Goal: Task Accomplishment & Management: Manage account settings

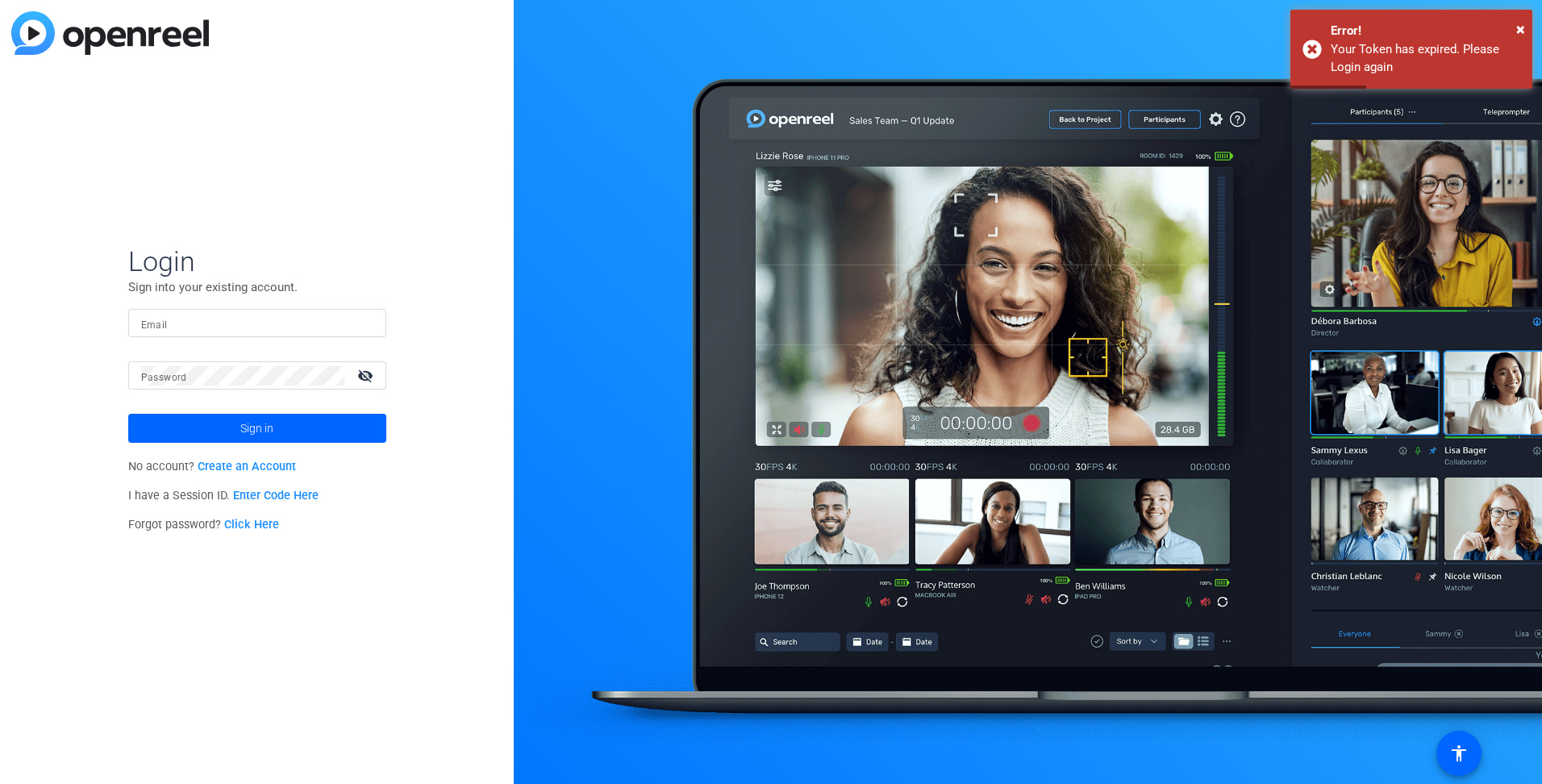
click at [264, 314] on input "Email" at bounding box center [257, 323] width 232 height 19
type input "[PERSON_NAME][EMAIL_ADDRESS][PERSON_NAME][DOMAIN_NAME]"
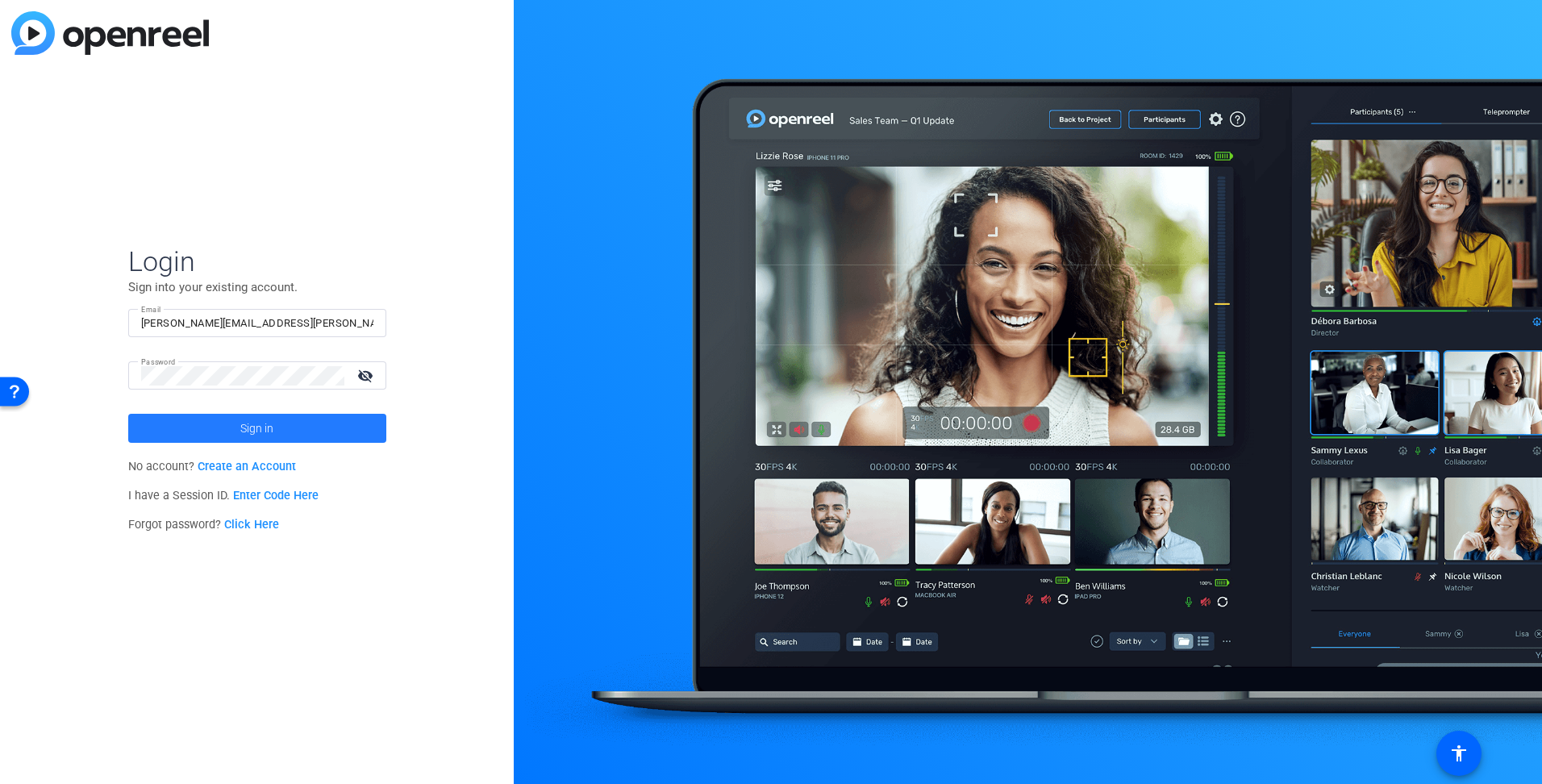
click at [258, 433] on span "Sign in" at bounding box center [256, 428] width 33 height 41
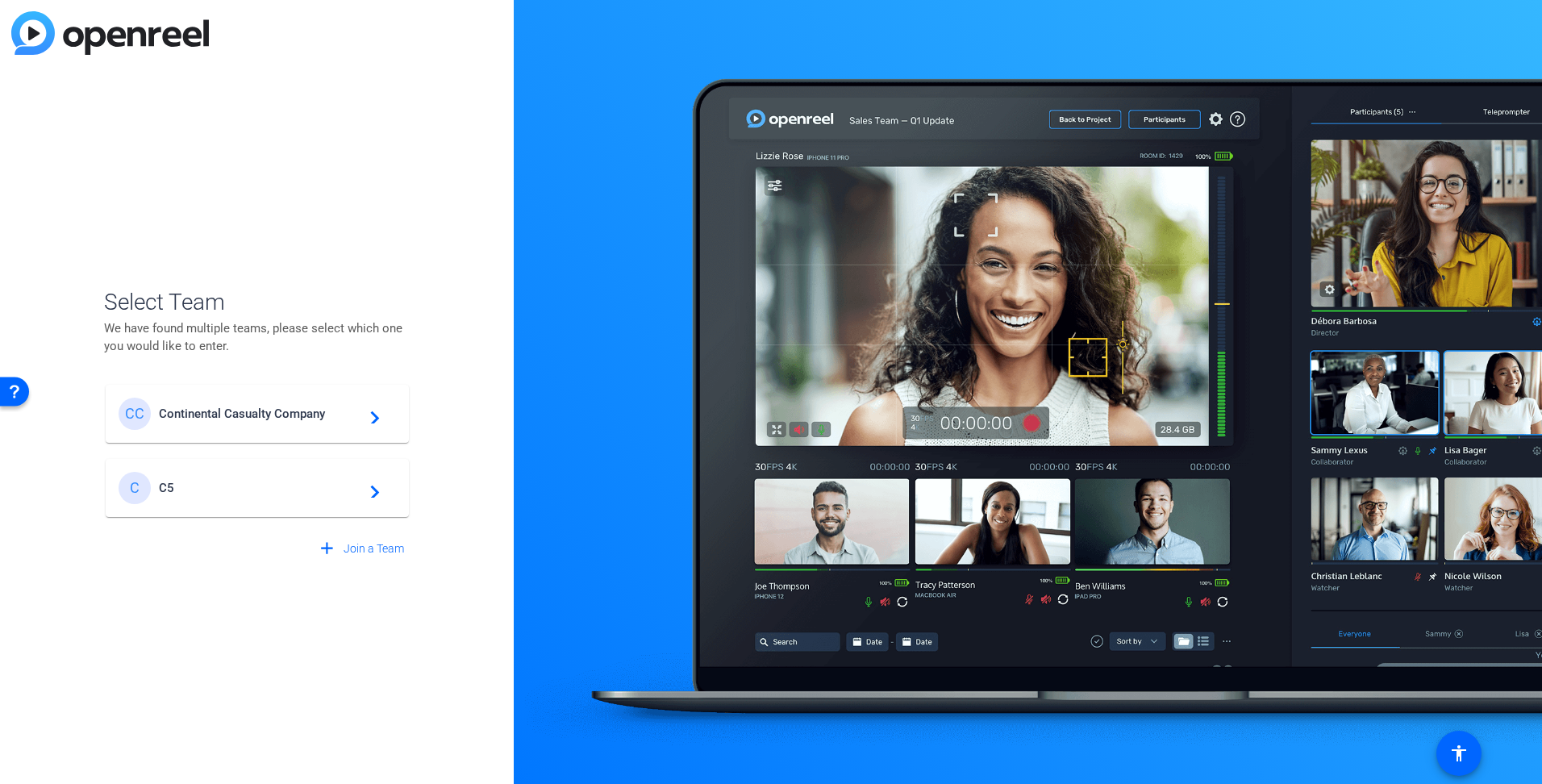
click at [270, 431] on mat-card-content "CC Continental Casualty Company navigate_next" at bounding box center [257, 413] width 303 height 58
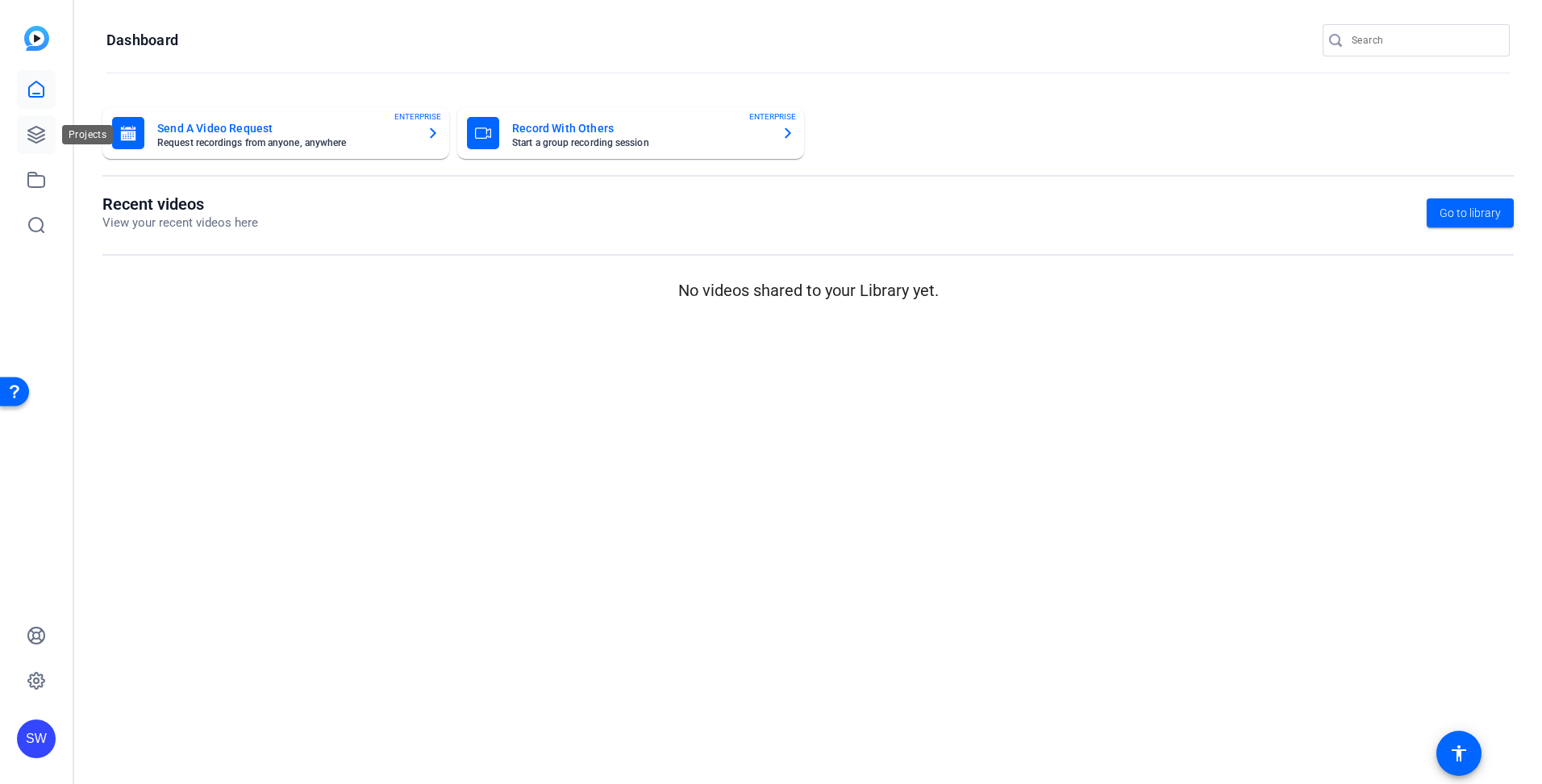
click at [41, 128] on icon at bounding box center [35, 134] width 16 height 16
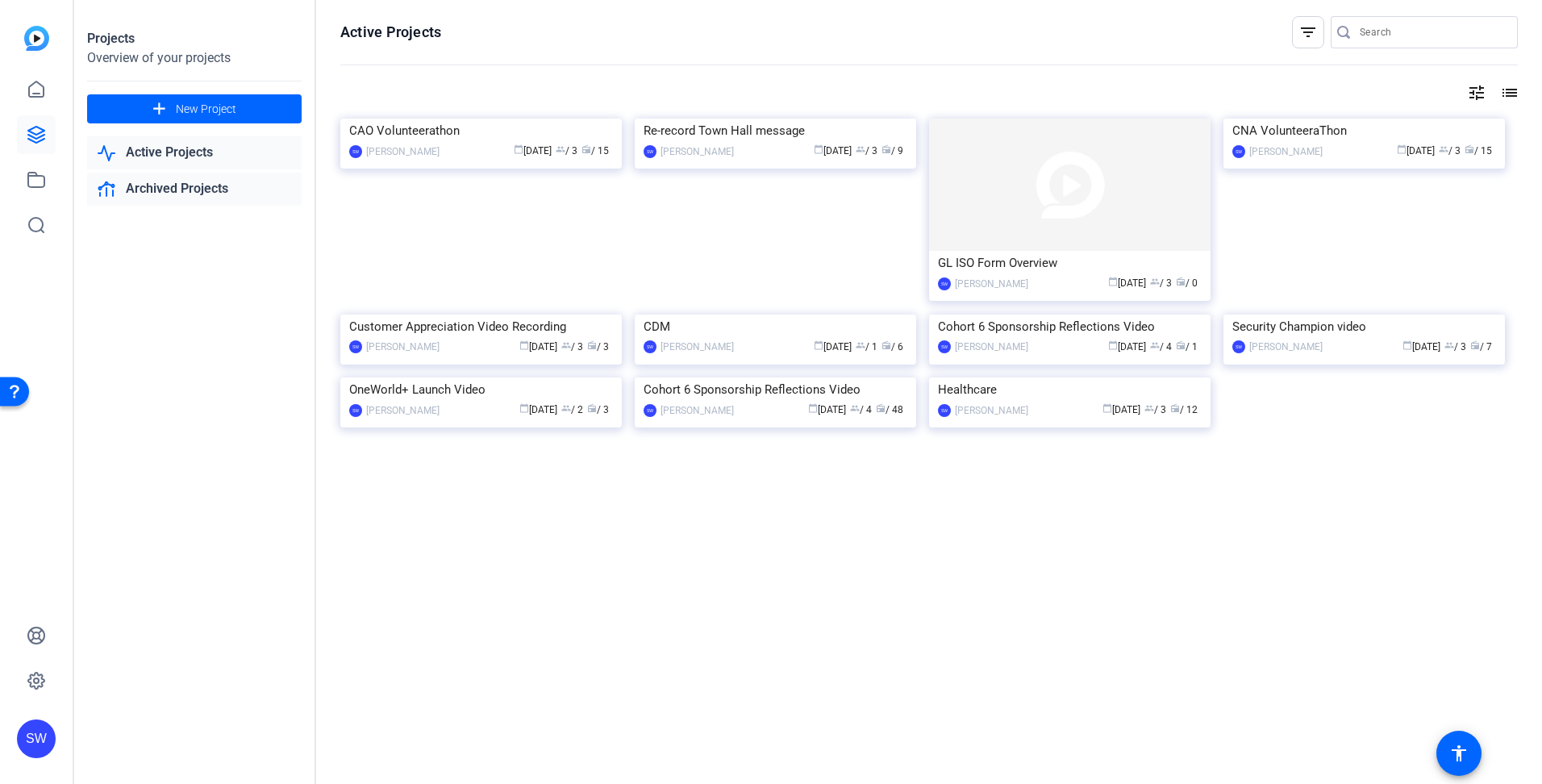
click at [133, 186] on link "Archived Projects" at bounding box center [194, 188] width 215 height 33
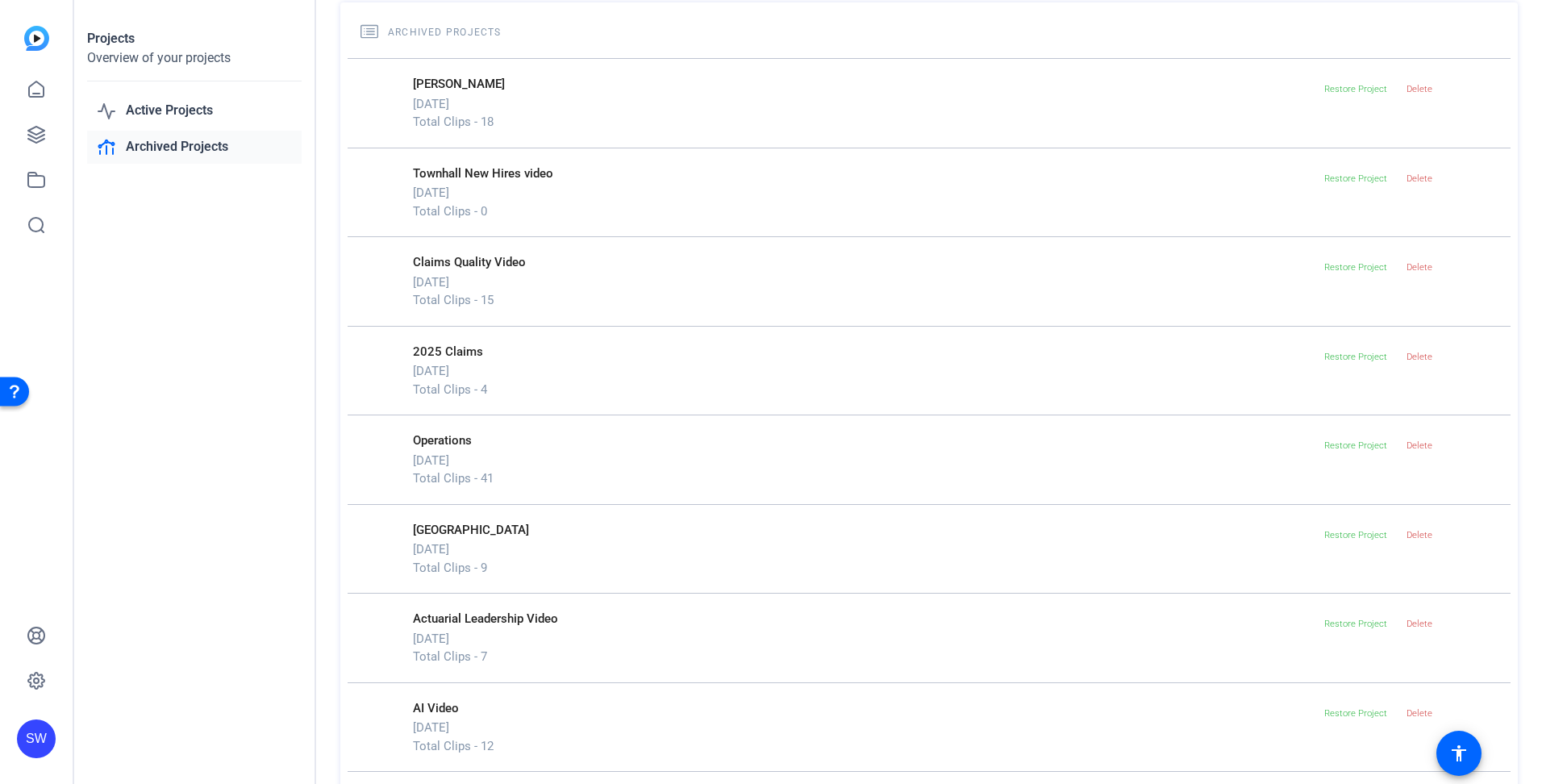
scroll to position [161, 0]
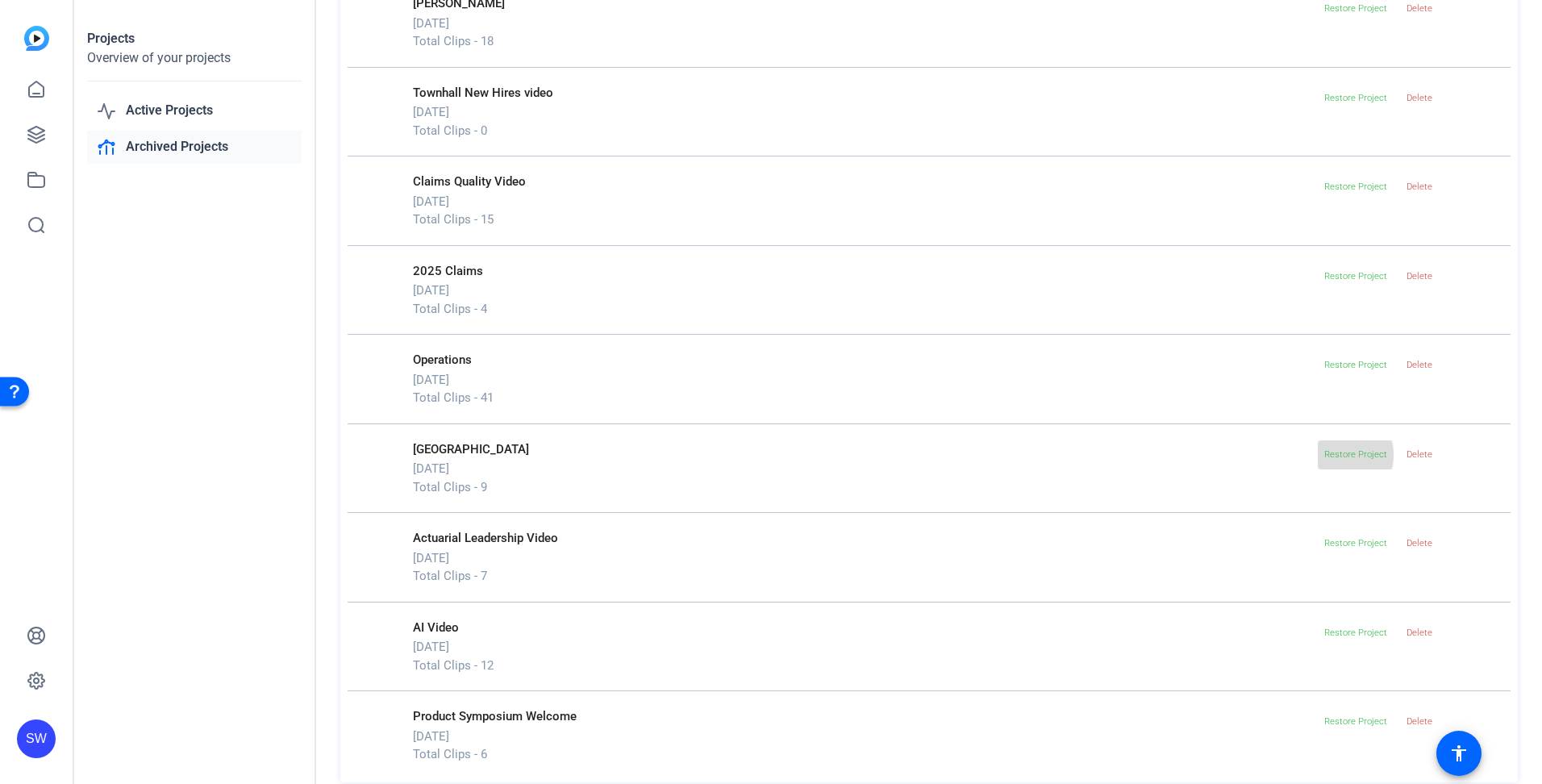
click at [1341, 455] on span "Restore Project" at bounding box center [1355, 455] width 63 height 10
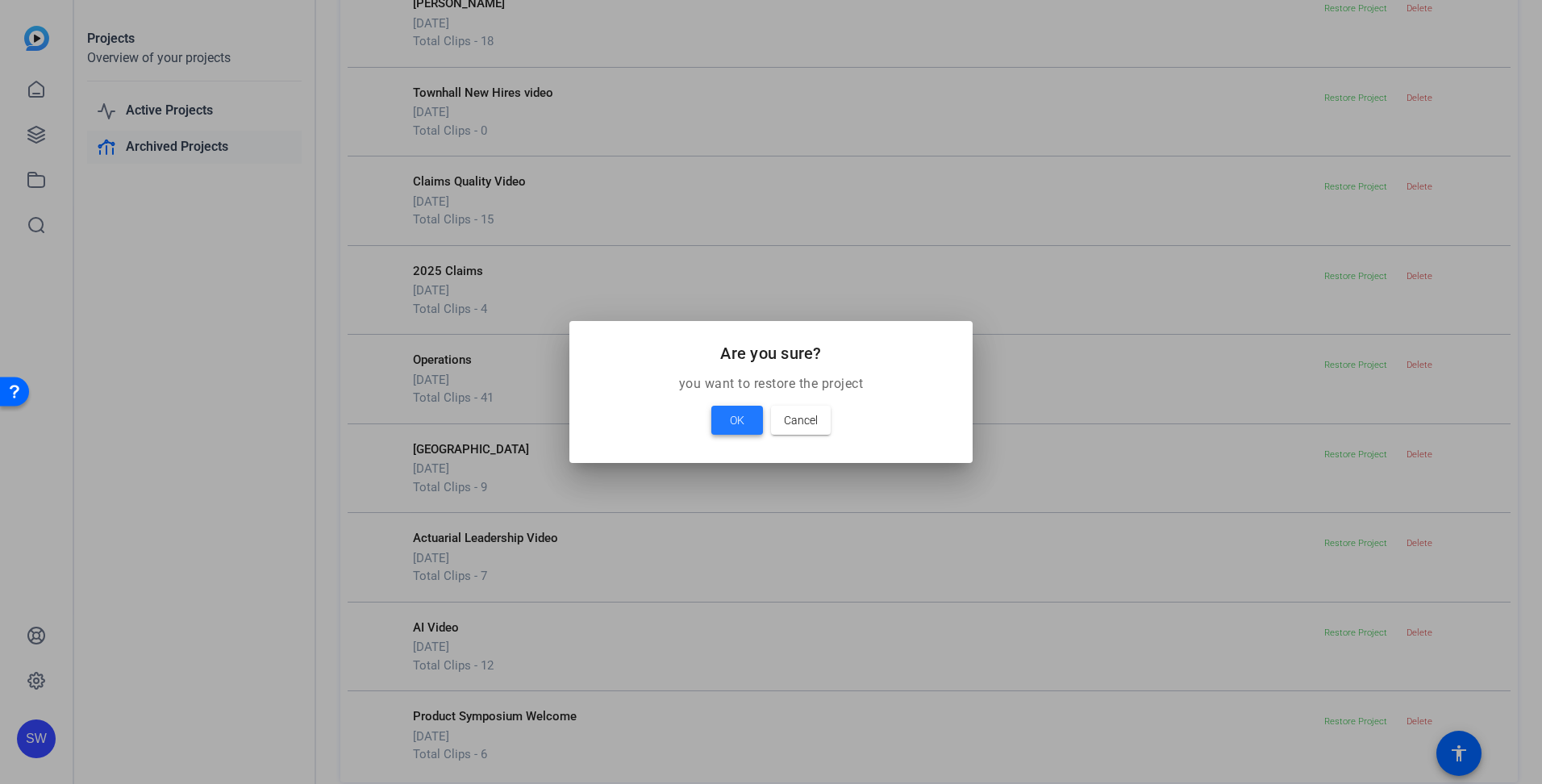
click at [733, 418] on span "OK" at bounding box center [737, 420] width 14 height 19
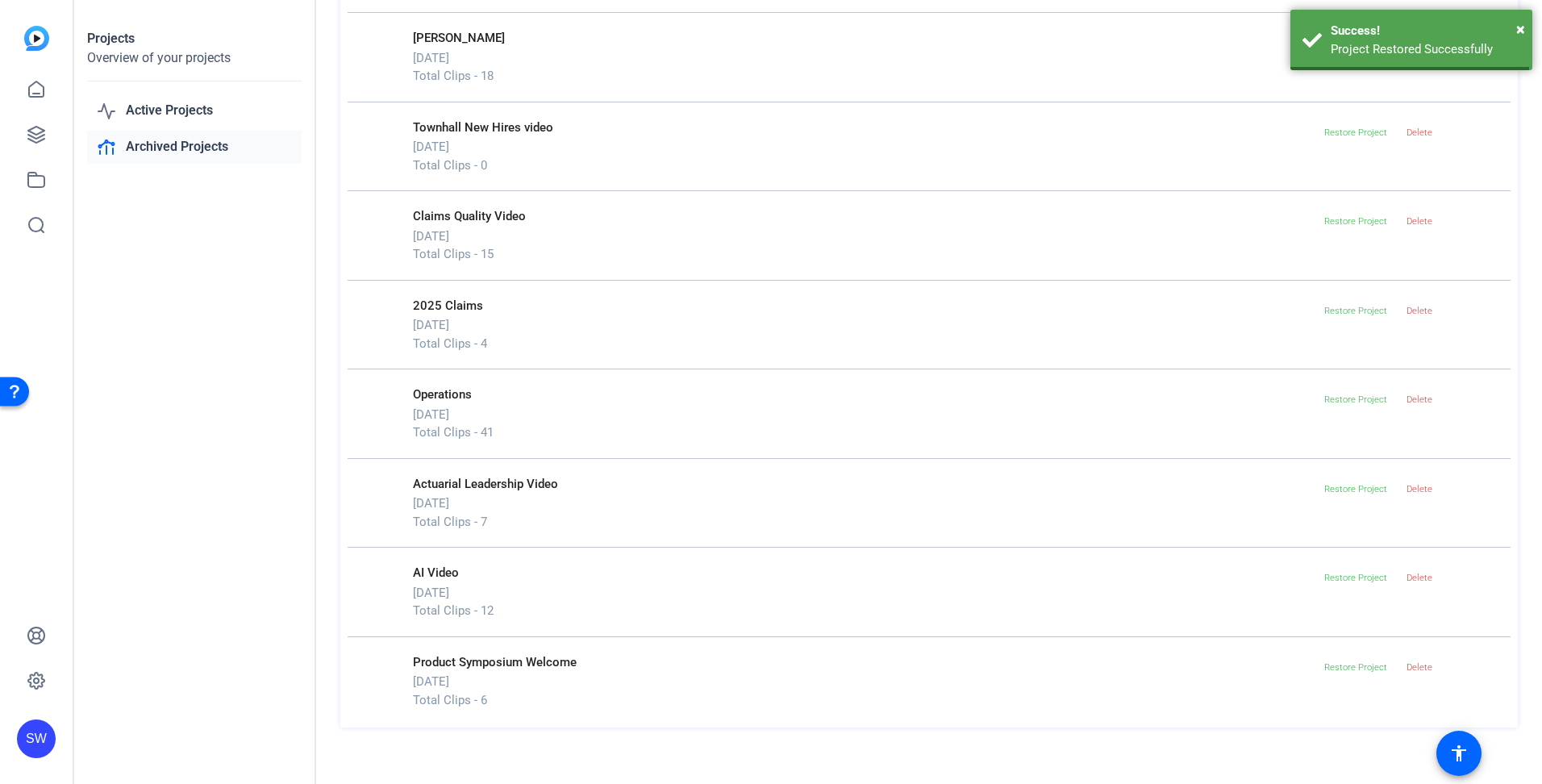
scroll to position [127, 0]
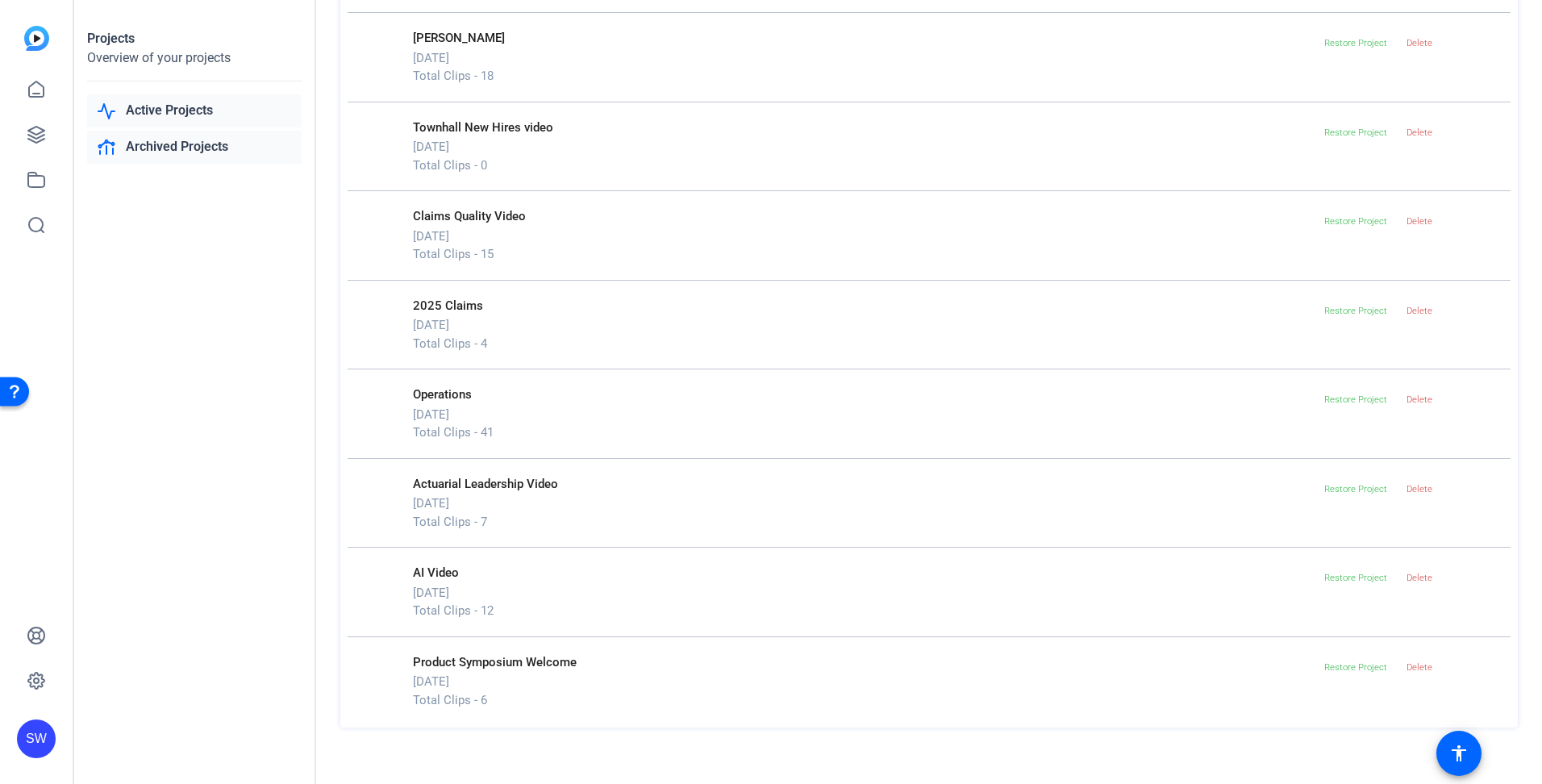
click at [144, 115] on link "Active Projects" at bounding box center [194, 111] width 215 height 33
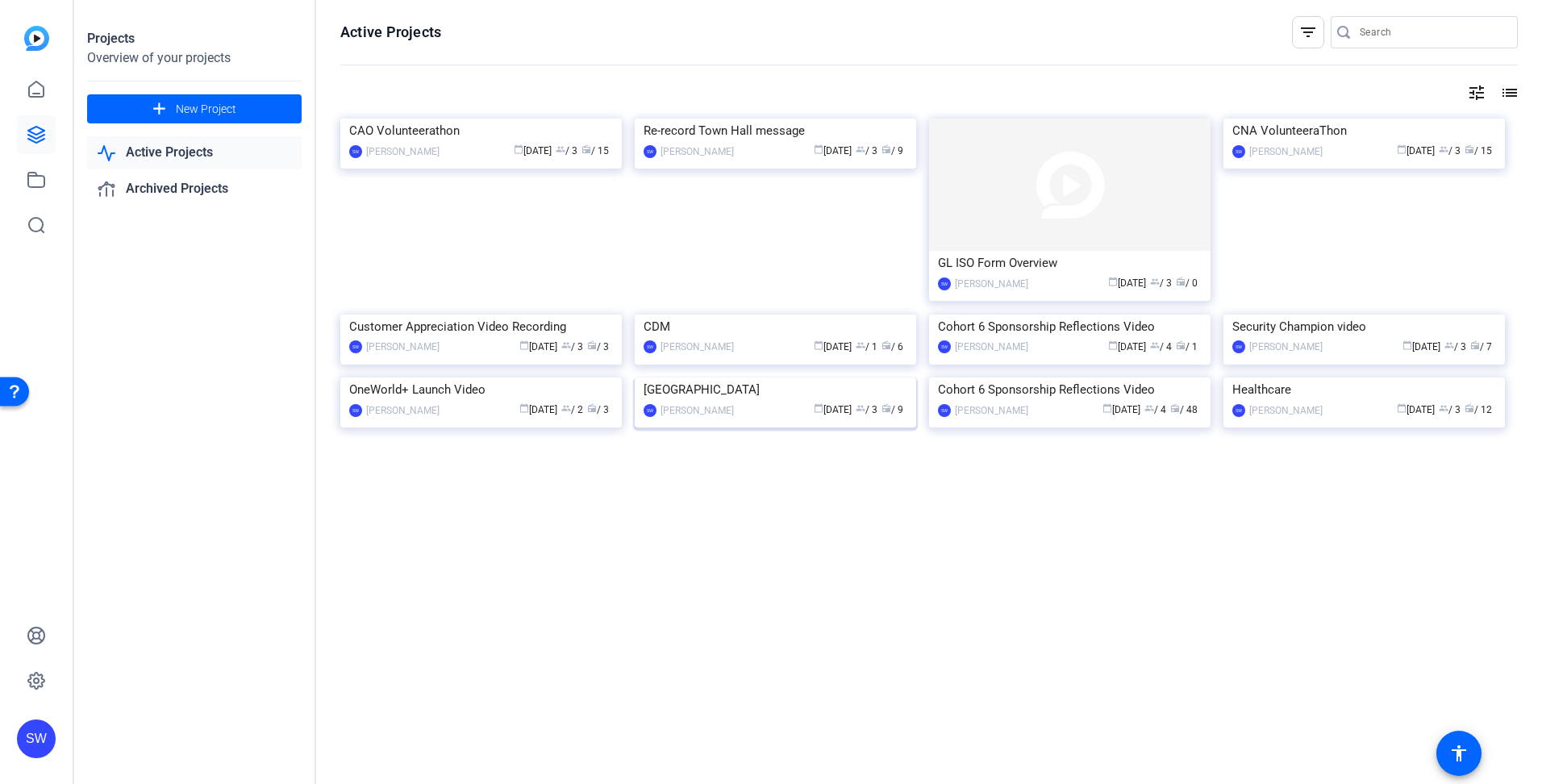
click at [742, 418] on div "calendar_today [DATE] group / 3 radio / 9" at bounding box center [825, 410] width 166 height 17
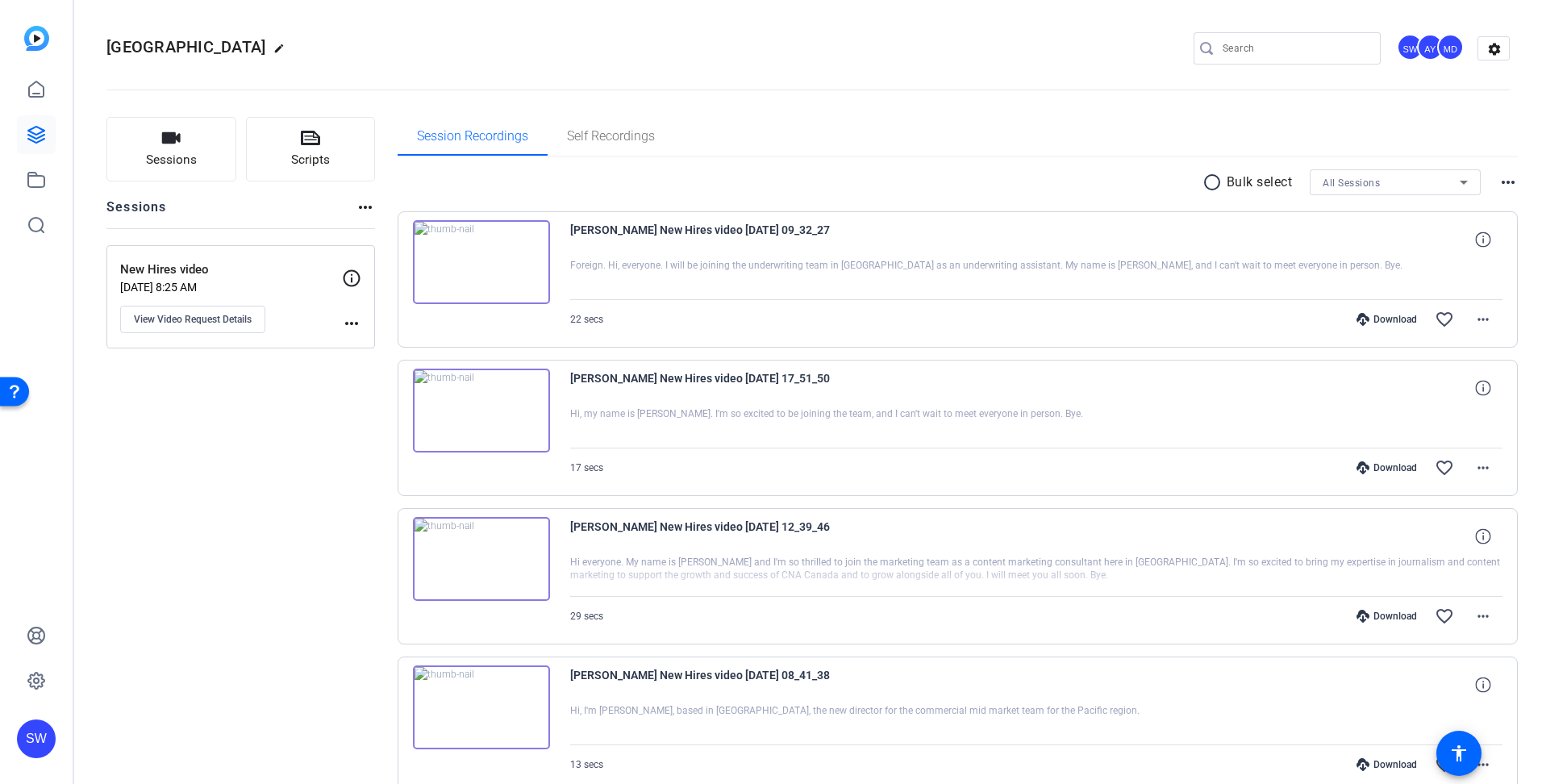
click at [1401, 52] on div "SW" at bounding box center [1409, 46] width 26 height 26
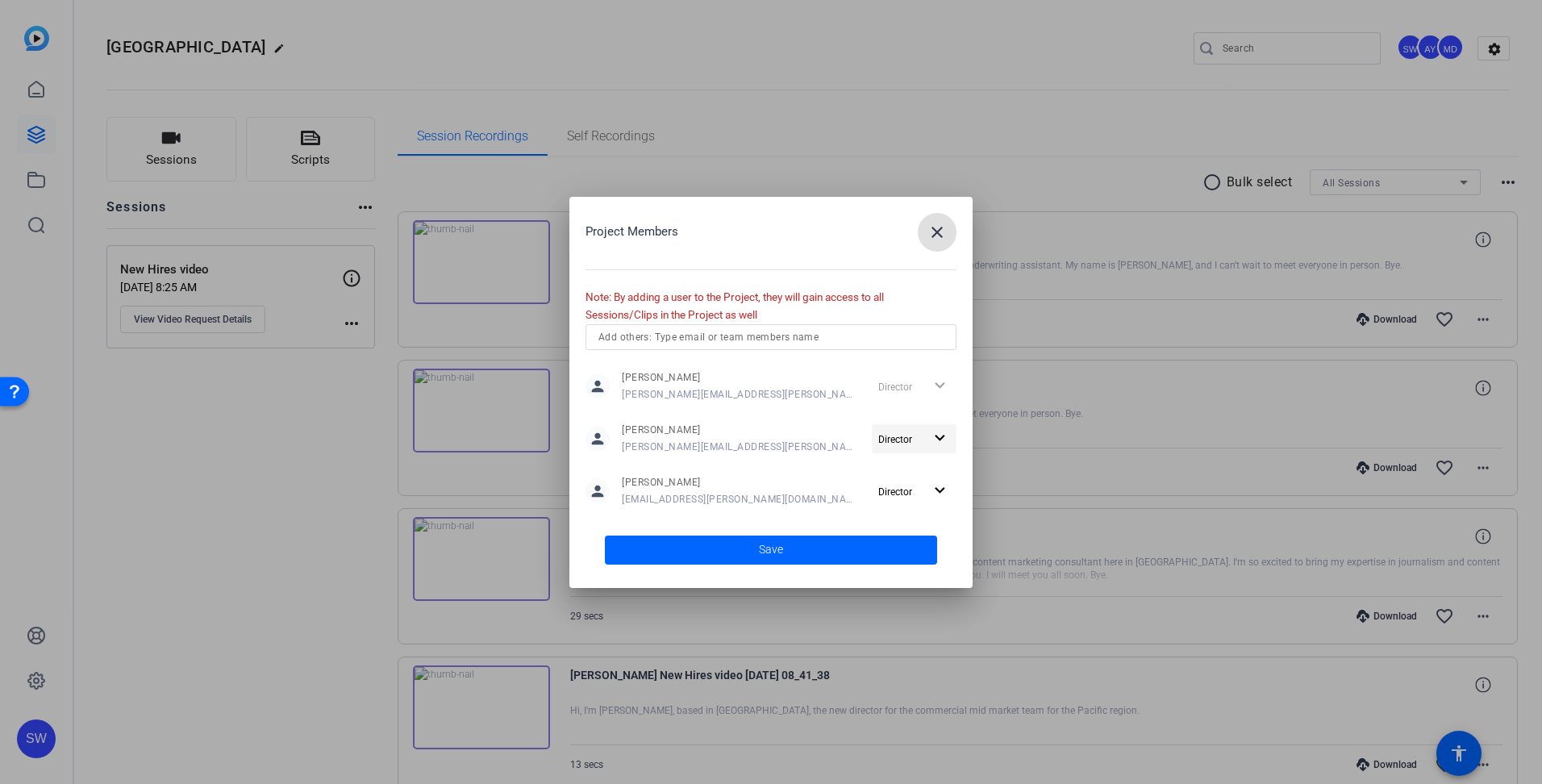
click at [942, 441] on mat-icon "expand_more" at bounding box center [940, 438] width 20 height 20
click at [913, 504] on span "Remove User" at bounding box center [914, 499] width 60 height 11
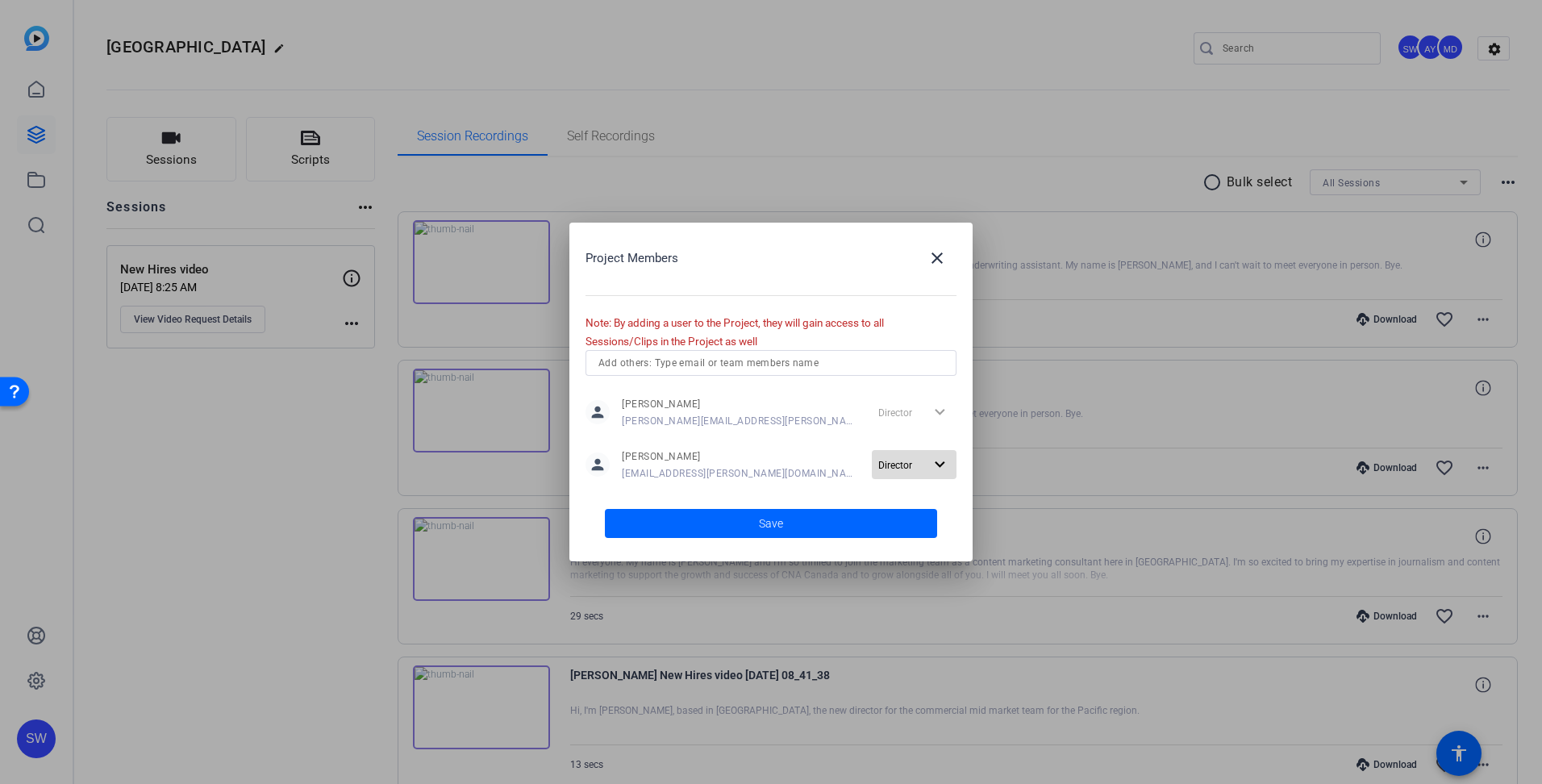
click at [935, 465] on mat-icon "expand_more" at bounding box center [940, 465] width 20 height 20
click at [903, 525] on span "Remove User" at bounding box center [914, 526] width 60 height 11
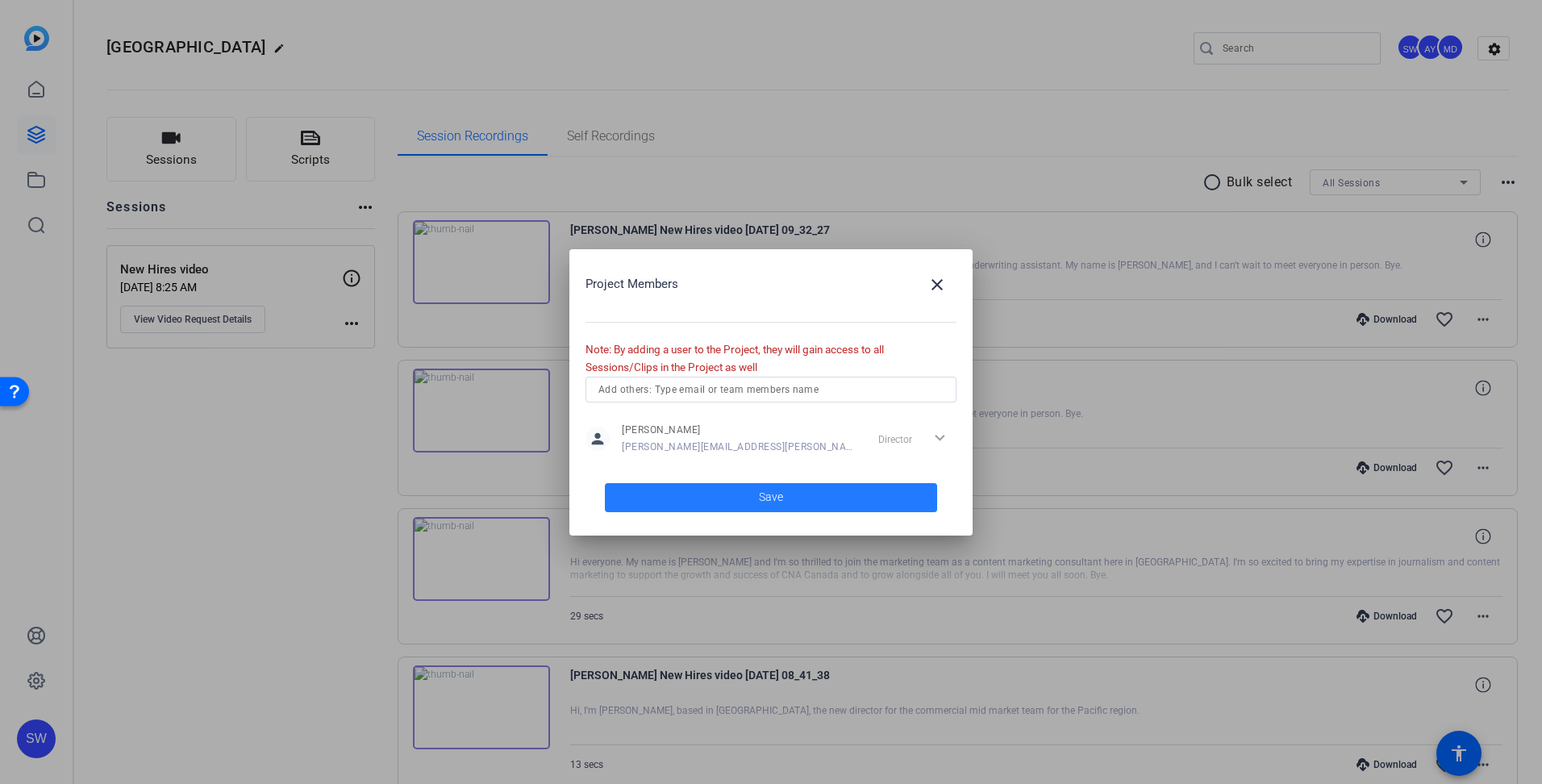
click at [780, 493] on span "Save" at bounding box center [771, 497] width 25 height 17
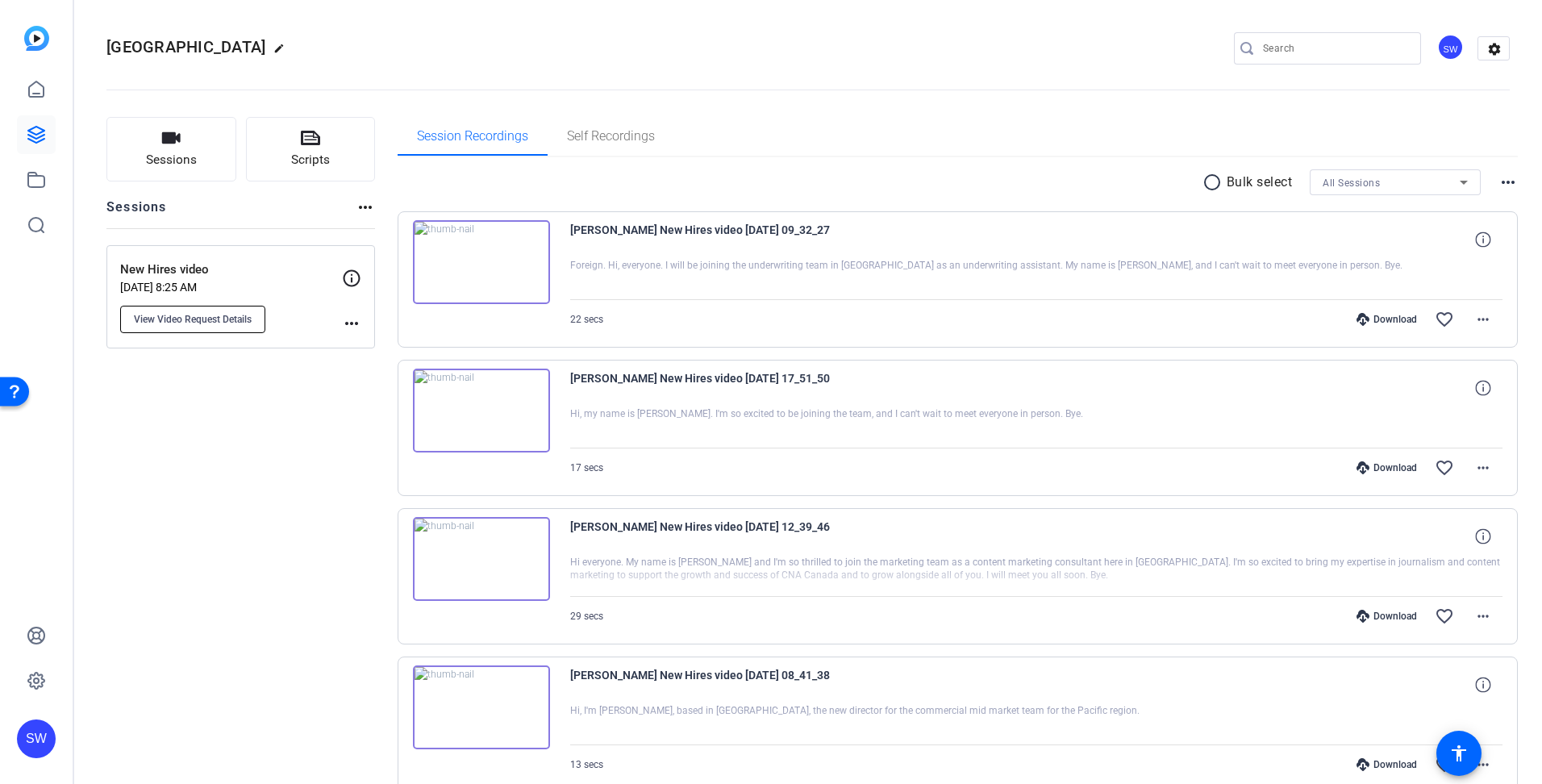
click at [241, 320] on span "View Video Request Details" at bounding box center [192, 318] width 117 height 13
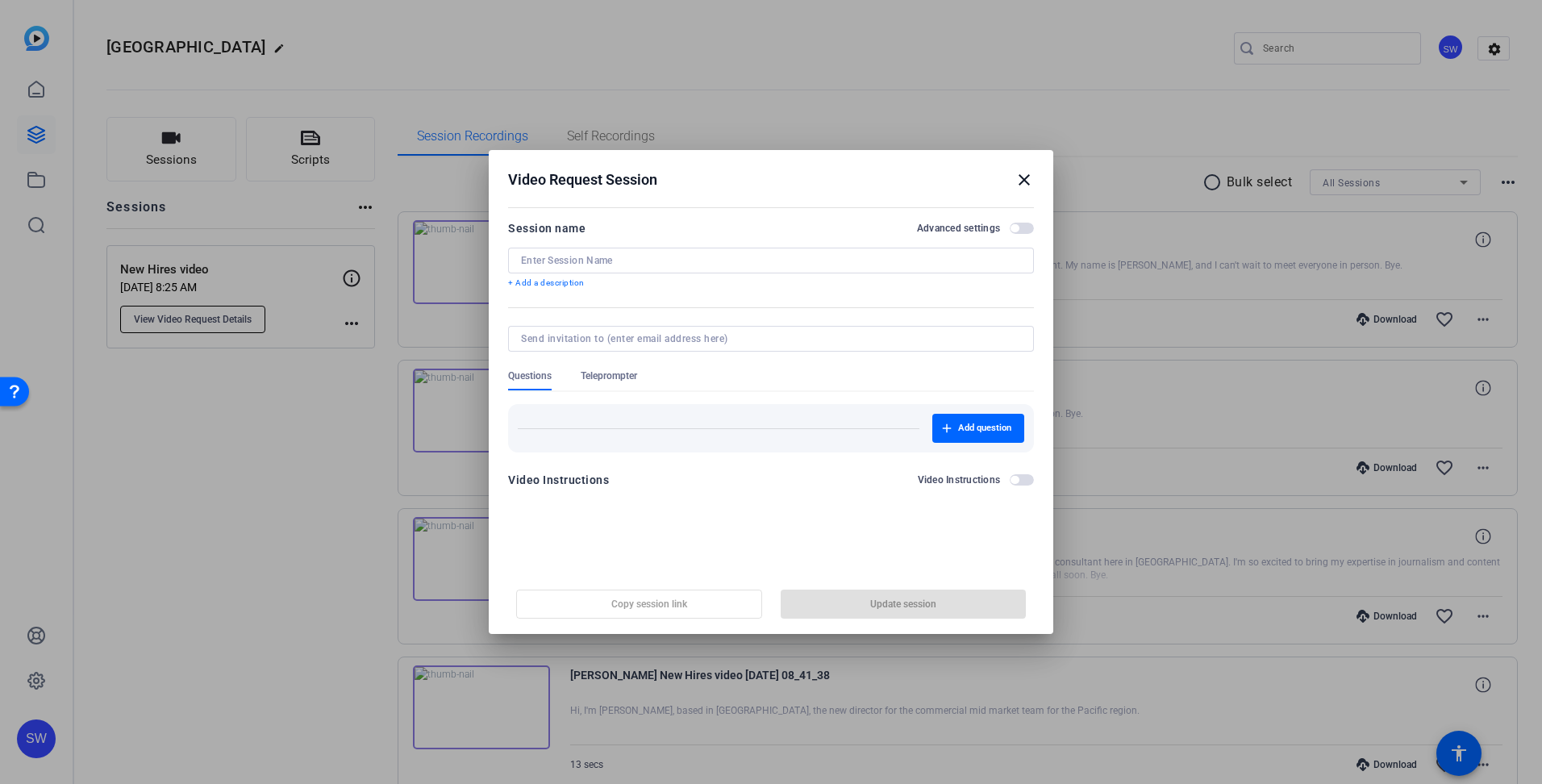
type input "New Hires video"
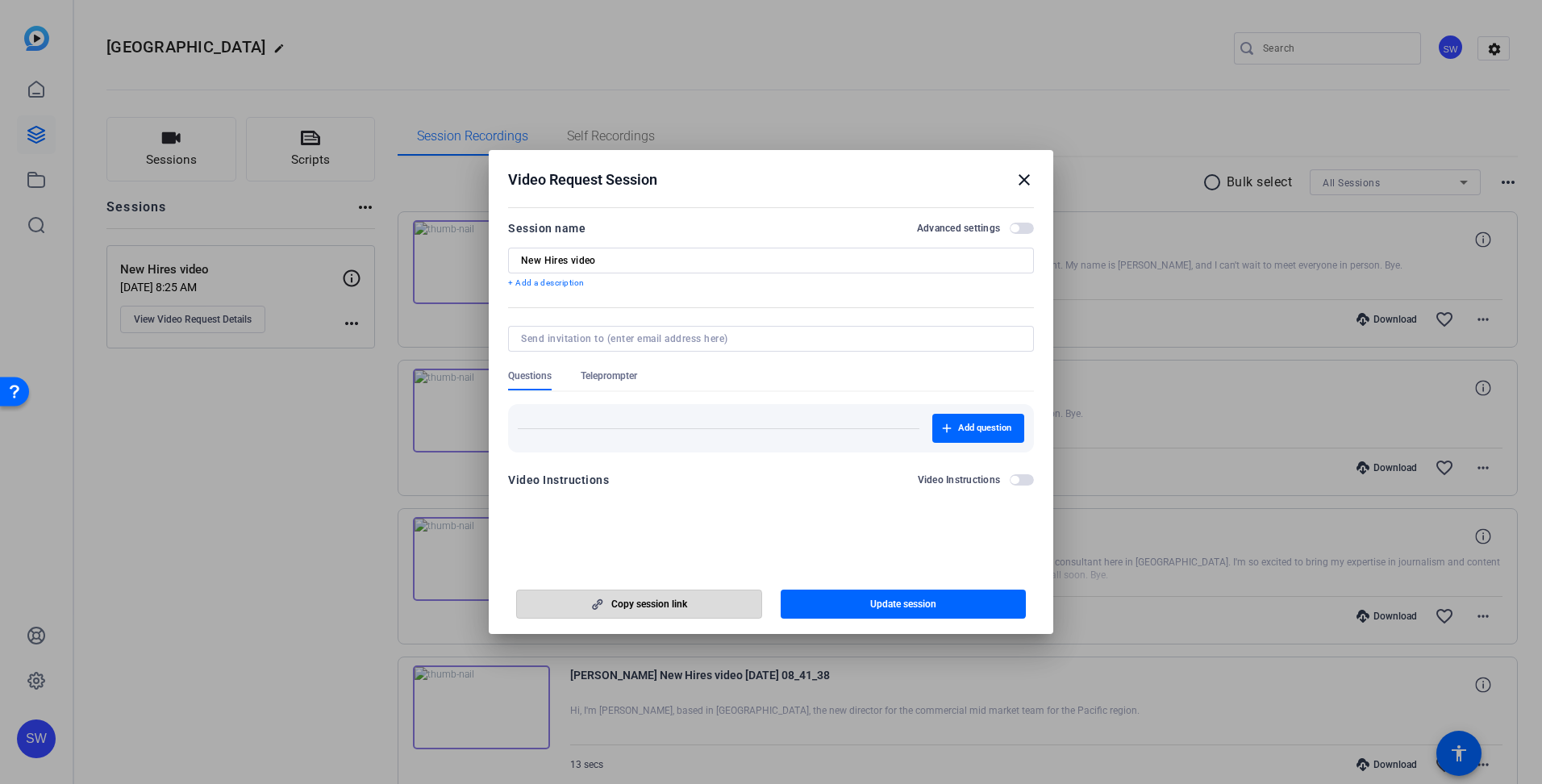
click at [636, 607] on span "Copy session link" at bounding box center [649, 603] width 76 height 13
click at [1022, 181] on mat-icon "close" at bounding box center [1024, 179] width 19 height 19
